Goal: Information Seeking & Learning: Learn about a topic

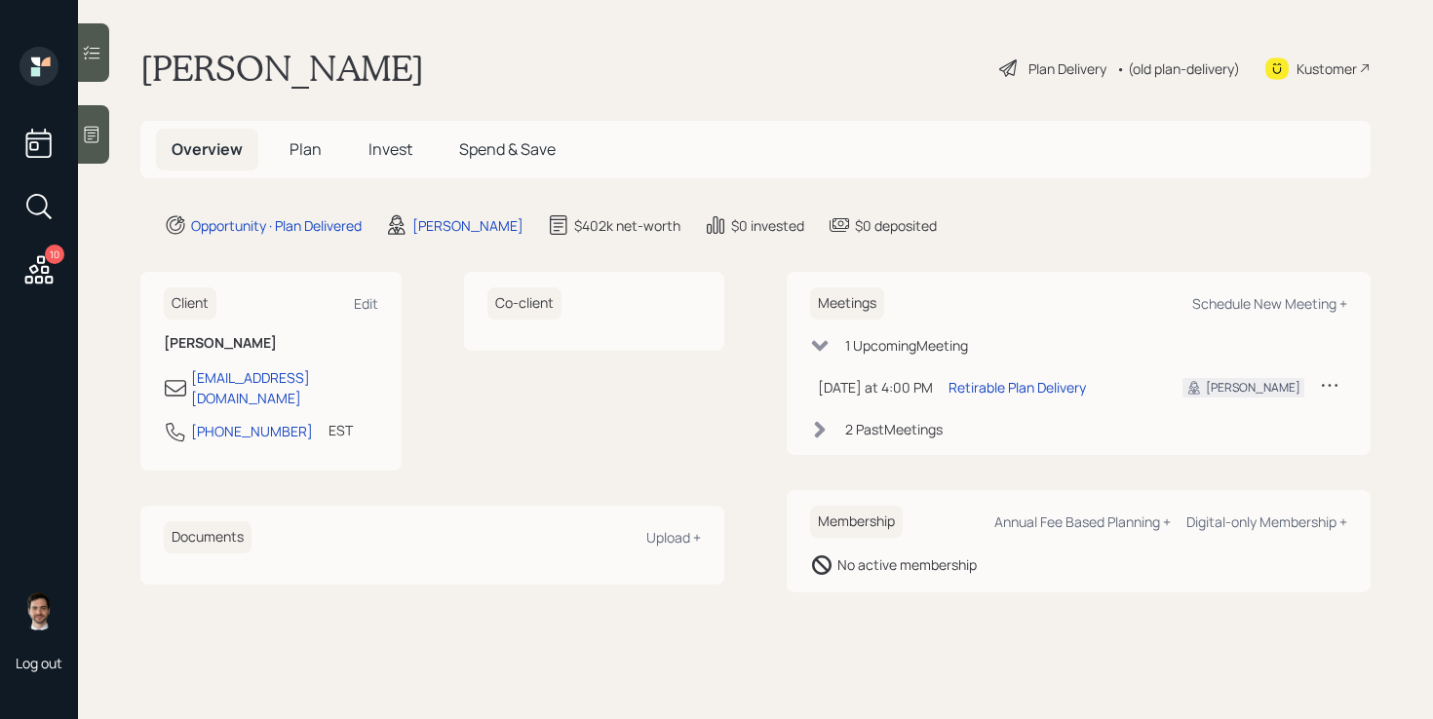
click at [304, 157] on span "Plan" at bounding box center [305, 148] width 32 height 21
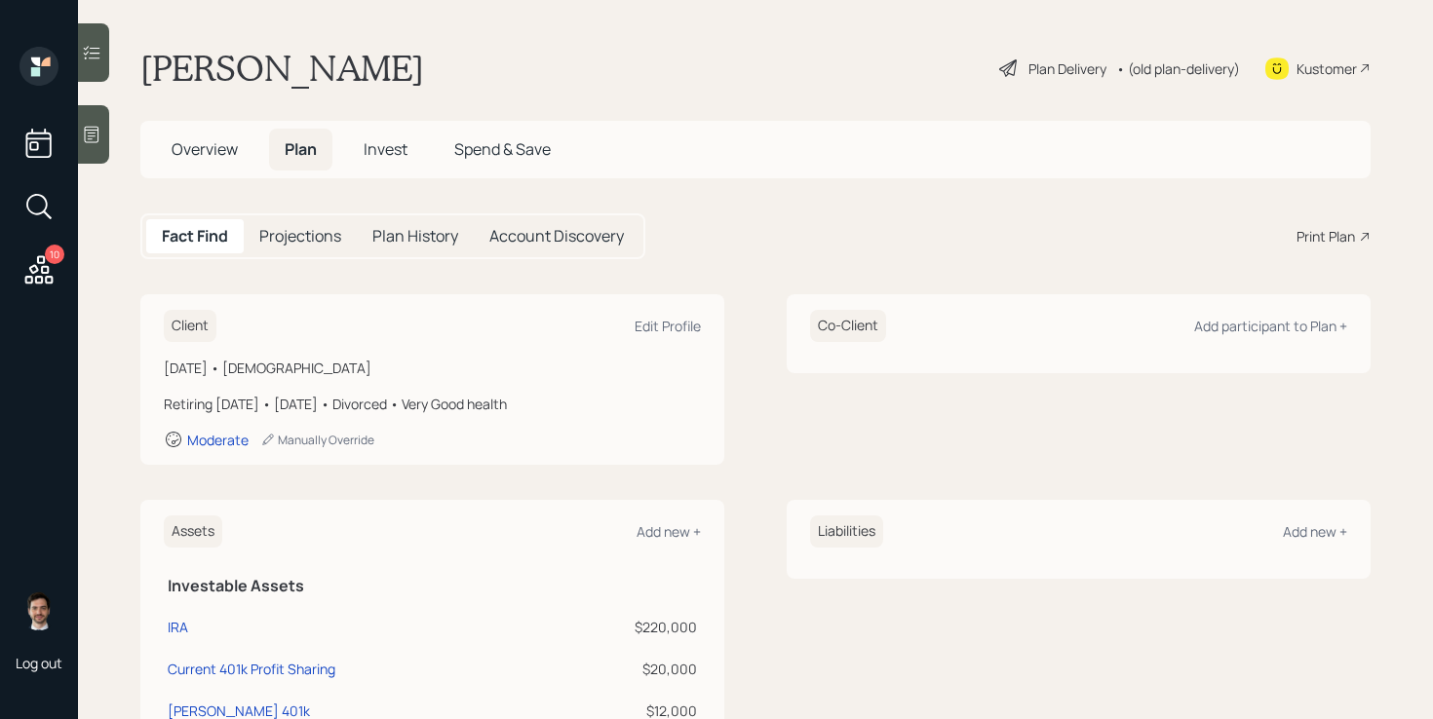
click at [1081, 68] on div "Plan Delivery" at bounding box center [1067, 68] width 78 height 20
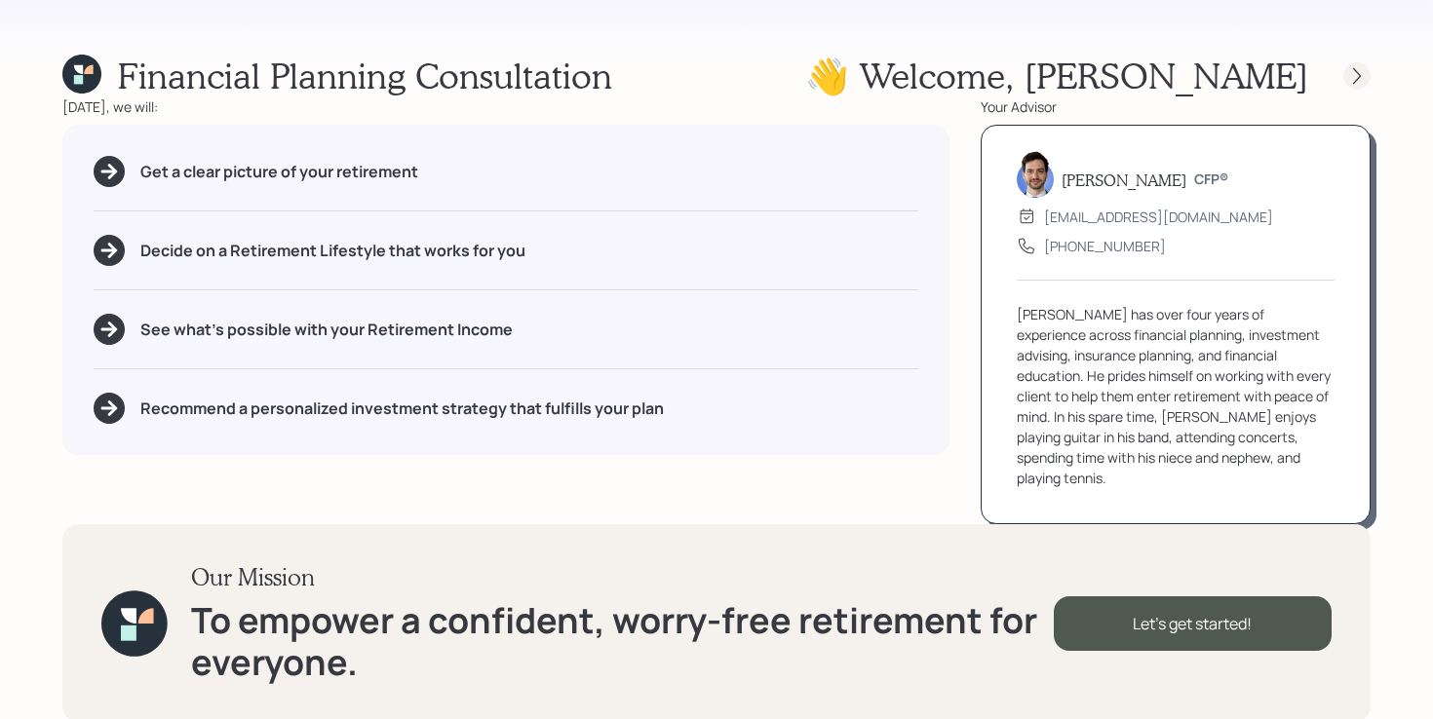
click at [1353, 79] on icon at bounding box center [1356, 75] width 19 height 19
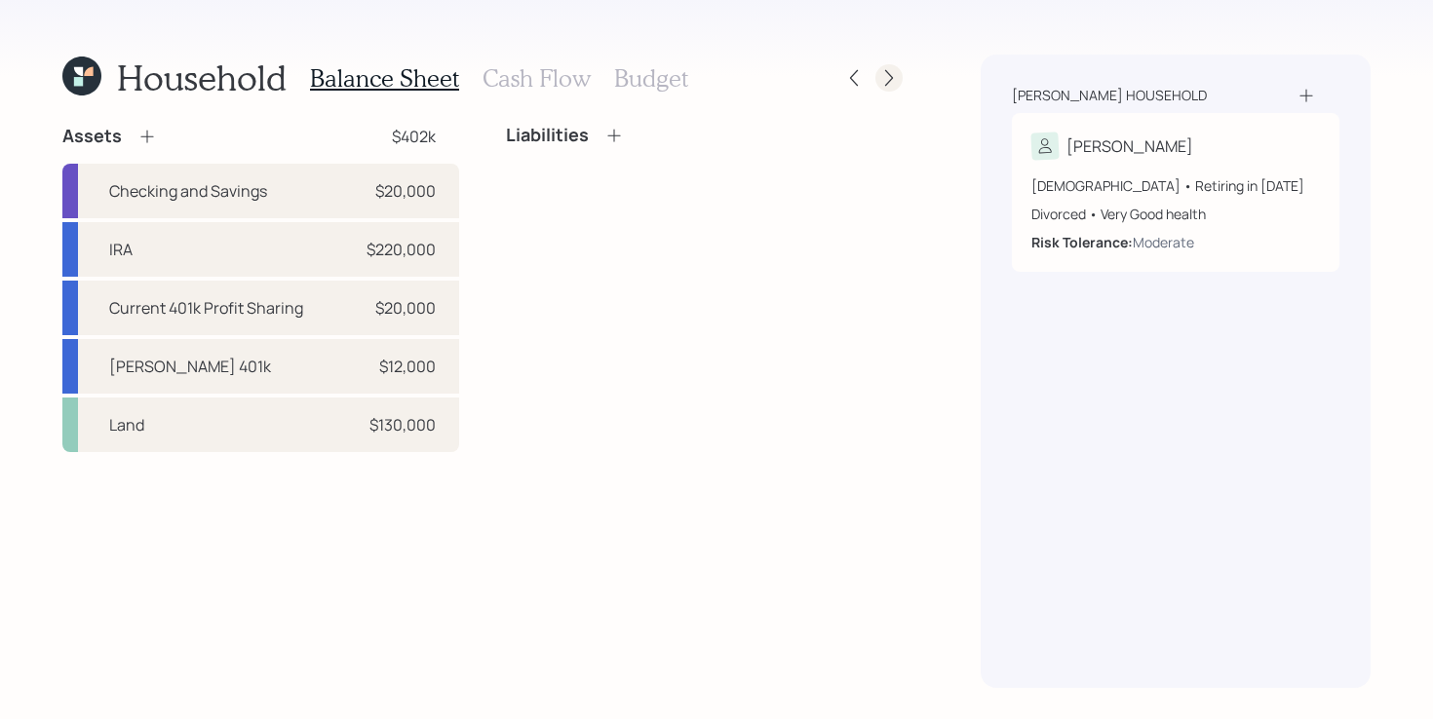
click at [892, 74] on icon at bounding box center [888, 77] width 19 height 19
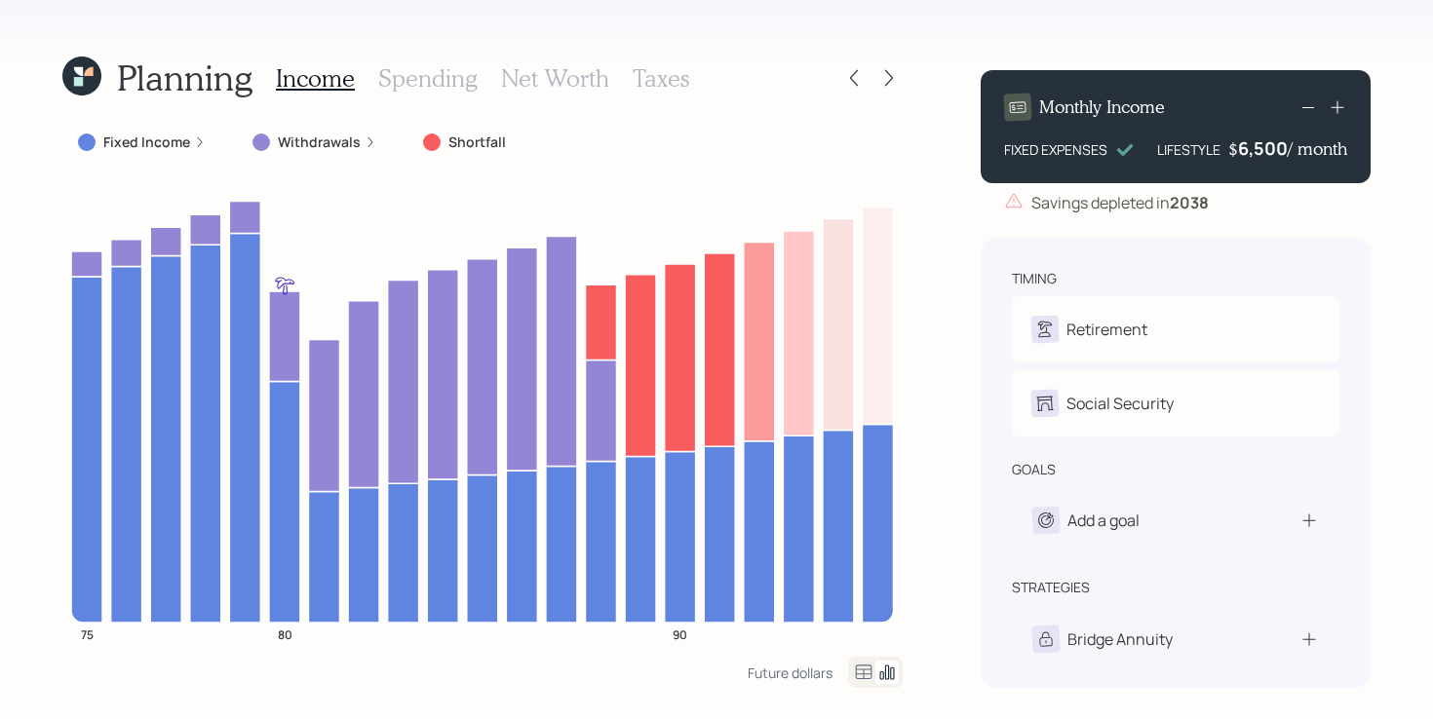
click at [279, 150] on label "Withdrawals" at bounding box center [319, 142] width 83 height 19
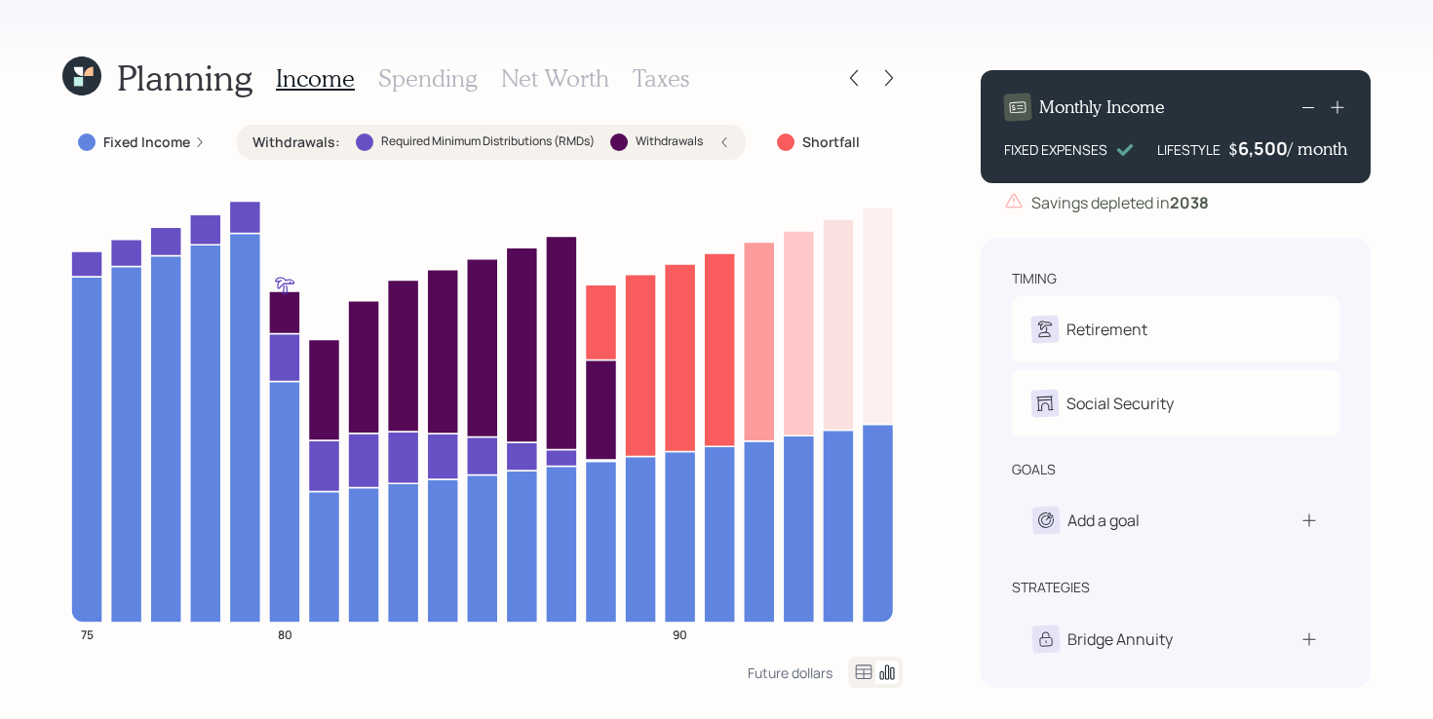
click at [279, 150] on label "Withdrawals :" at bounding box center [296, 142] width 88 height 19
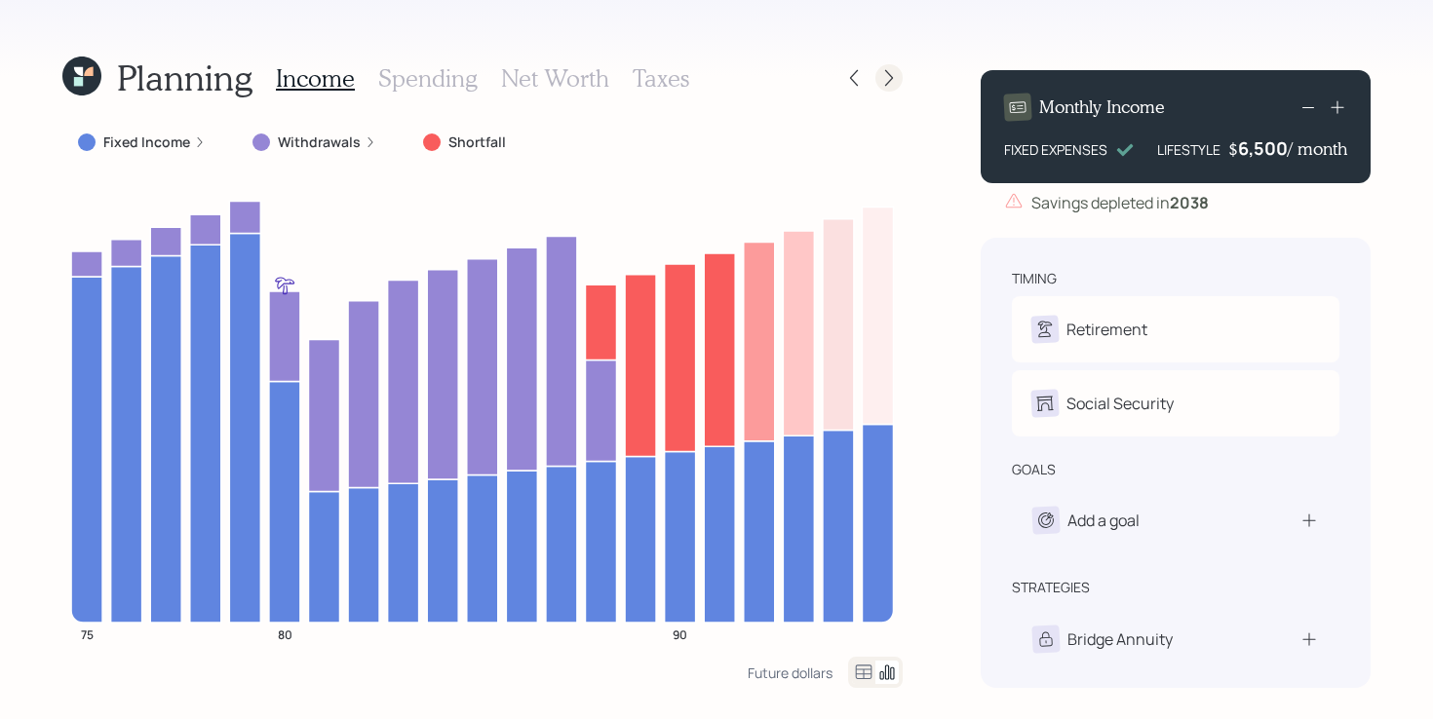
click at [897, 84] on icon at bounding box center [888, 77] width 19 height 19
